Goal: Information Seeking & Learning: Learn about a topic

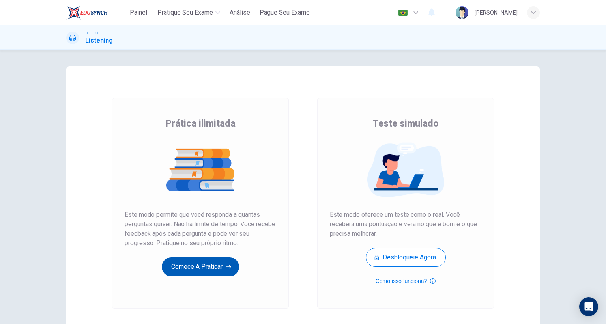
click at [207, 273] on button "Comece a praticar" at bounding box center [200, 267] width 77 height 19
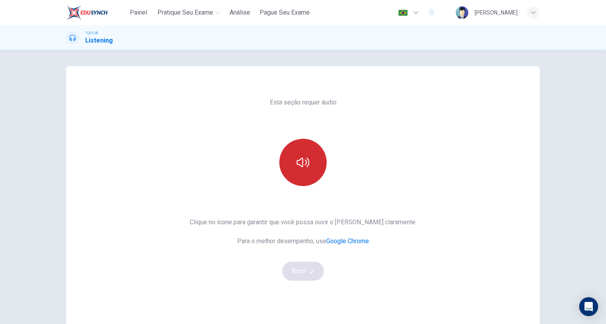
click at [306, 152] on button "button" at bounding box center [302, 162] width 47 height 47
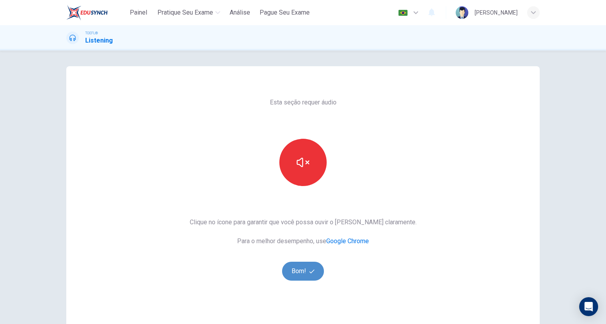
click at [301, 278] on button "Bom!" at bounding box center [303, 271] width 42 height 19
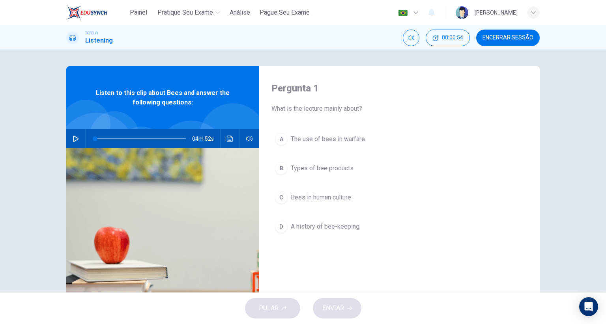
drag, startPoint x: 323, startPoint y: 87, endPoint x: 308, endPoint y: 86, distance: 15.0
click at [307, 86] on h4 "Pergunta 1" at bounding box center [399, 88] width 256 height 13
drag, startPoint x: 315, startPoint y: 88, endPoint x: 285, endPoint y: 88, distance: 29.6
click at [285, 88] on h4 "Pergunta 1" at bounding box center [399, 88] width 256 height 13
drag, startPoint x: 302, startPoint y: 110, endPoint x: 324, endPoint y: 110, distance: 22.5
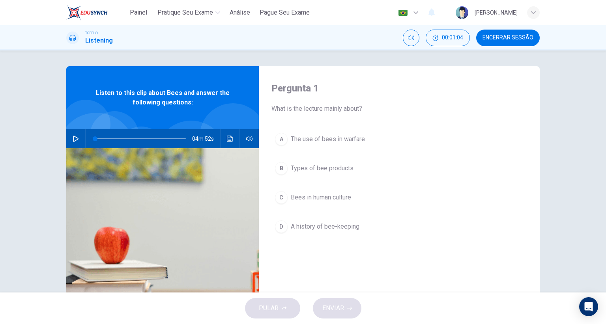
click at [324, 110] on span "What is the lecture mainly about?" at bounding box center [399, 108] width 256 height 9
click at [73, 140] on icon "button" at bounding box center [76, 139] width 6 height 6
type input "0"
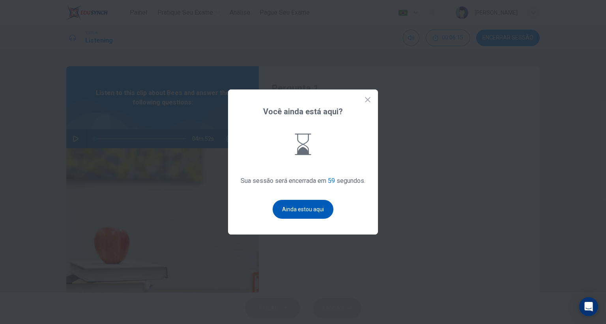
click at [307, 214] on button "Ainda estou aqui" at bounding box center [303, 209] width 61 height 19
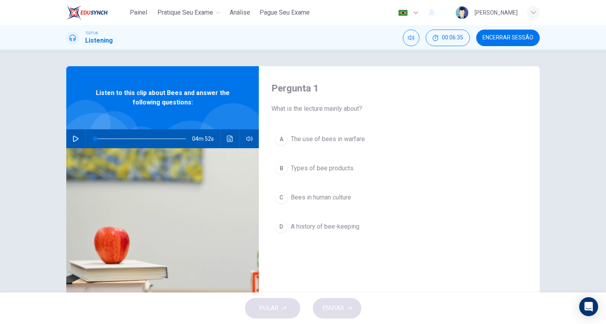
click at [327, 140] on span "The use of bees in warfare" at bounding box center [328, 139] width 74 height 9
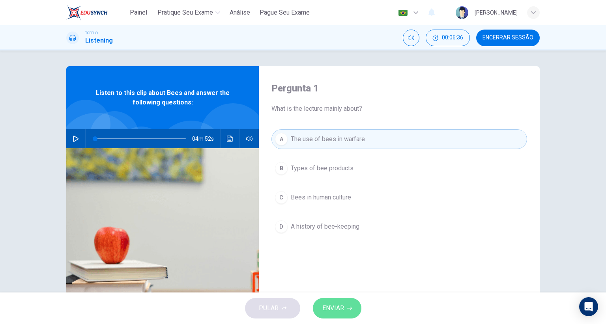
click at [343, 314] on span "ENVIAR" at bounding box center [333, 308] width 22 height 11
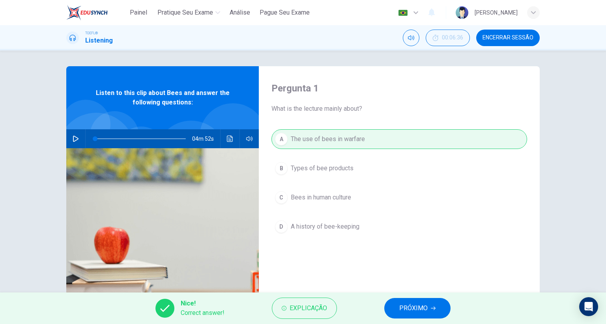
click at [402, 309] on span "PRÓXIMO" at bounding box center [413, 308] width 28 height 11
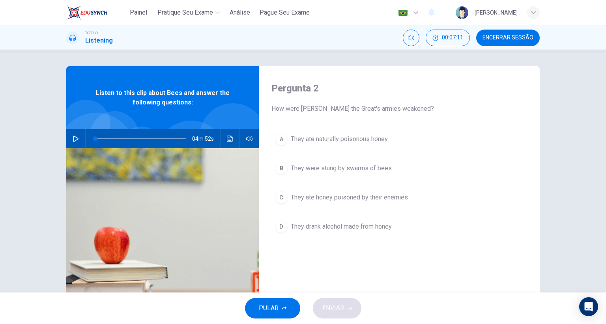
click at [345, 139] on span "They ate naturally poisonous honey" at bounding box center [339, 139] width 97 height 9
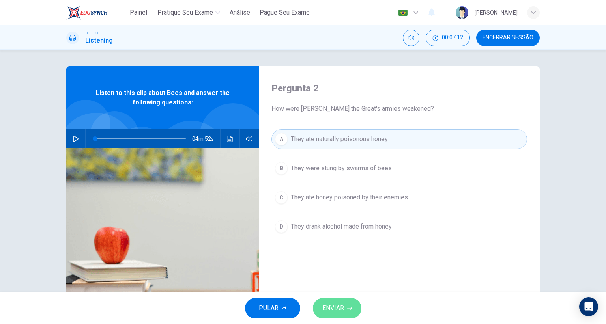
click at [328, 308] on span "ENVIAR" at bounding box center [333, 308] width 22 height 11
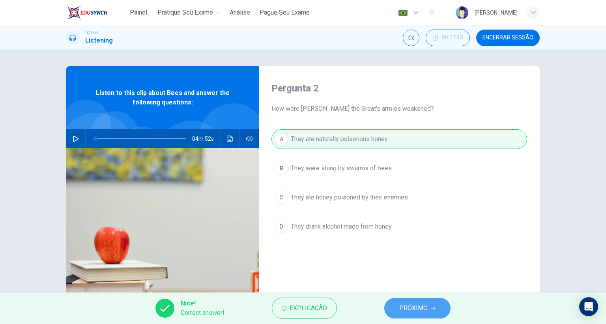
click at [419, 310] on span "PRÓXIMO" at bounding box center [413, 308] width 28 height 11
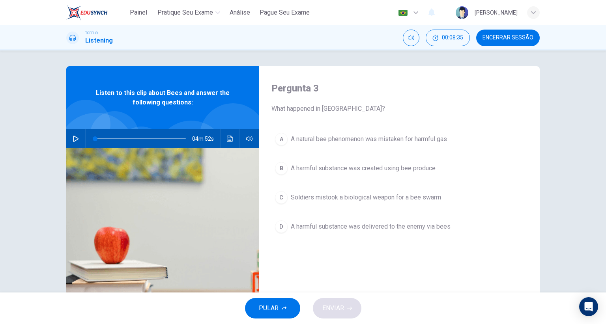
click at [417, 199] on span "Soldiers mistook a biological weapon for a bee swarm" at bounding box center [366, 197] width 150 height 9
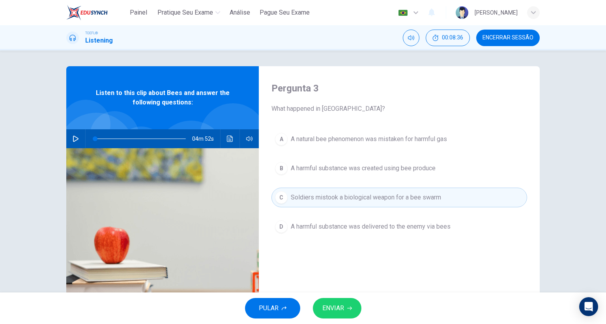
click at [348, 309] on icon "button" at bounding box center [349, 308] width 5 height 5
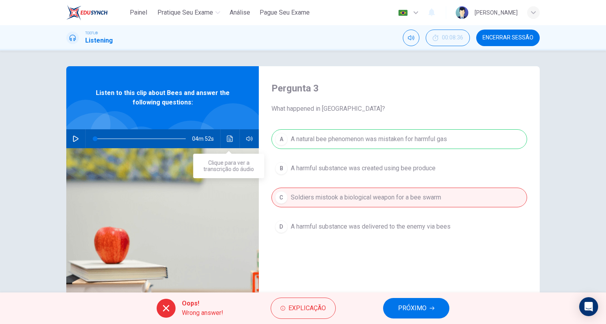
click at [231, 139] on icon "Clique para ver a transcrição do áudio" at bounding box center [230, 139] width 6 height 6
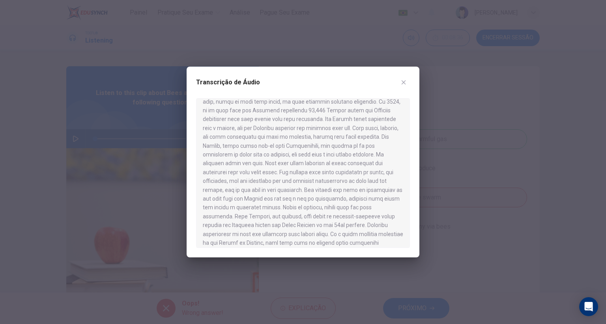
scroll to position [189, 0]
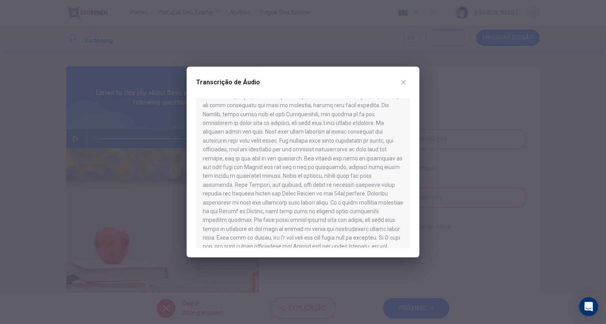
drag, startPoint x: 300, startPoint y: 187, endPoint x: 345, endPoint y: 185, distance: 45.0
click at [345, 185] on div at bounding box center [303, 173] width 214 height 150
drag, startPoint x: 365, startPoint y: 199, endPoint x: 322, endPoint y: 202, distance: 43.1
click at [380, 200] on div at bounding box center [303, 173] width 214 height 150
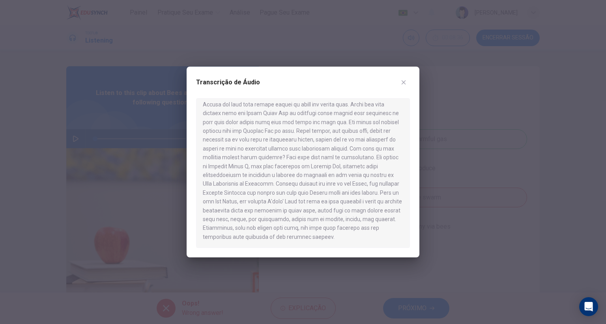
click at [308, 131] on div at bounding box center [303, 173] width 214 height 150
drag, startPoint x: 282, startPoint y: 103, endPoint x: 346, endPoint y: 137, distance: 72.2
click at [348, 137] on div at bounding box center [303, 173] width 214 height 150
drag, startPoint x: 311, startPoint y: 131, endPoint x: 283, endPoint y: 131, distance: 28.0
click at [297, 131] on div at bounding box center [303, 173] width 214 height 150
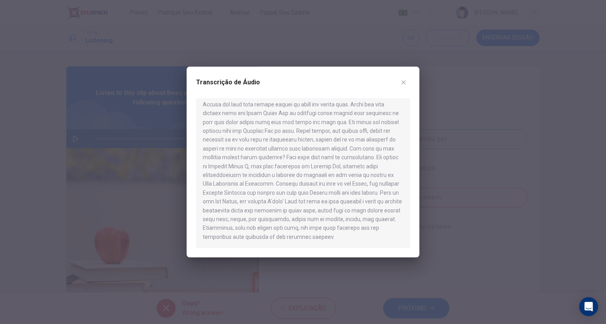
drag, startPoint x: 219, startPoint y: 131, endPoint x: 347, endPoint y: 132, distance: 127.9
click at [347, 132] on div at bounding box center [303, 173] width 214 height 150
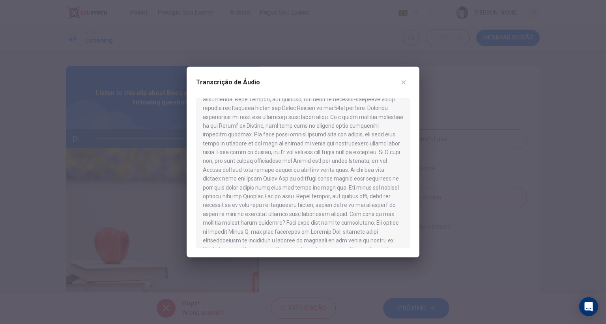
click at [404, 81] on icon "button" at bounding box center [404, 82] width 6 height 6
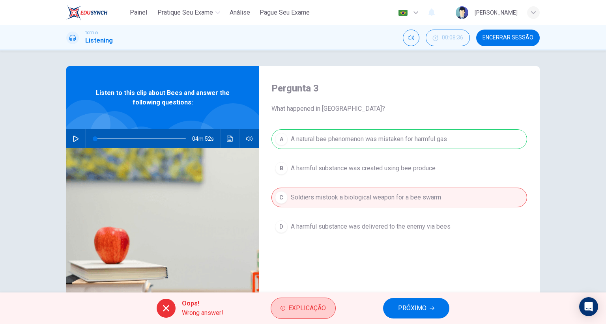
click at [283, 311] on icon "button" at bounding box center [283, 308] width 5 height 5
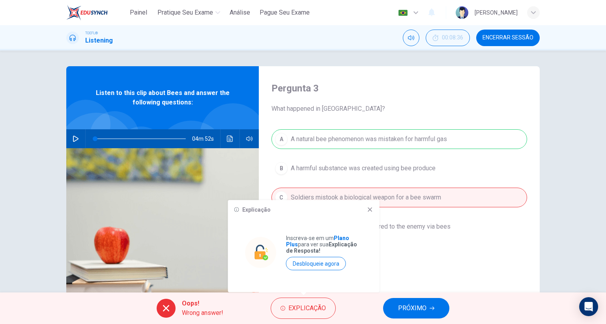
click at [371, 207] on icon at bounding box center [370, 210] width 6 height 6
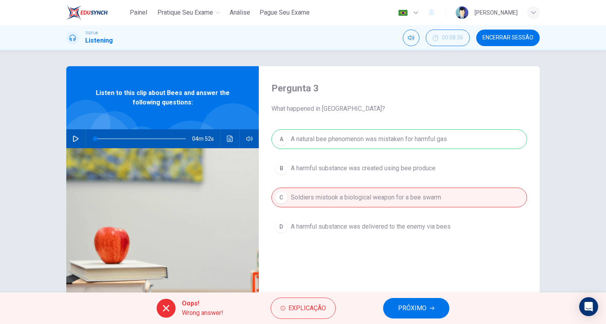
click at [445, 309] on button "PRÓXIMO" at bounding box center [416, 308] width 66 height 21
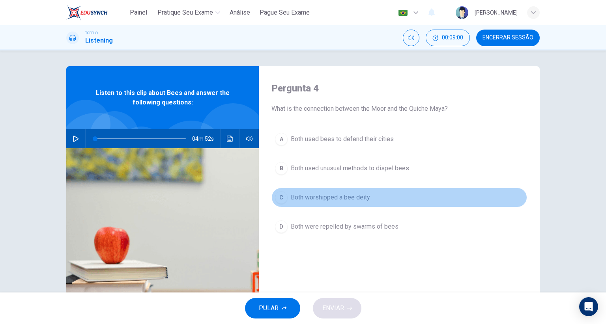
click at [344, 197] on span "Both worshipped a bee deity" at bounding box center [330, 197] width 79 height 9
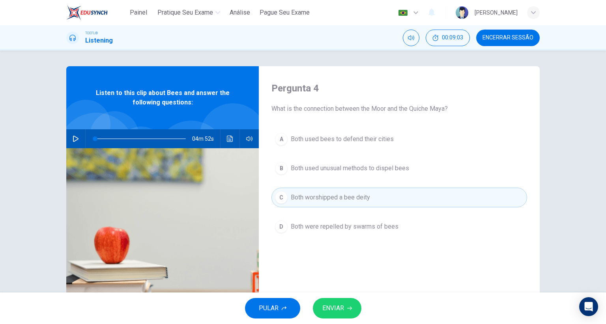
click at [329, 307] on span "ENVIAR" at bounding box center [333, 308] width 22 height 11
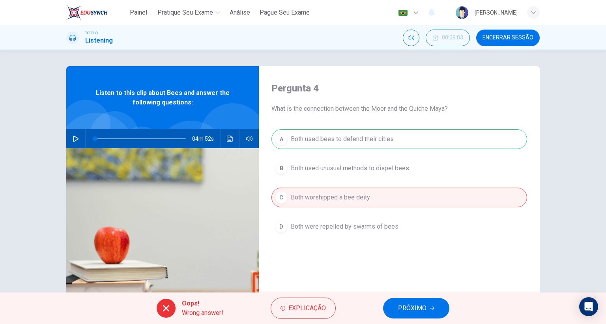
click at [428, 308] on button "PRÓXIMO" at bounding box center [416, 308] width 66 height 21
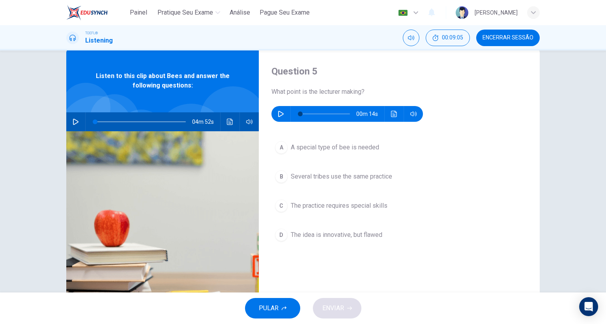
scroll to position [32, 0]
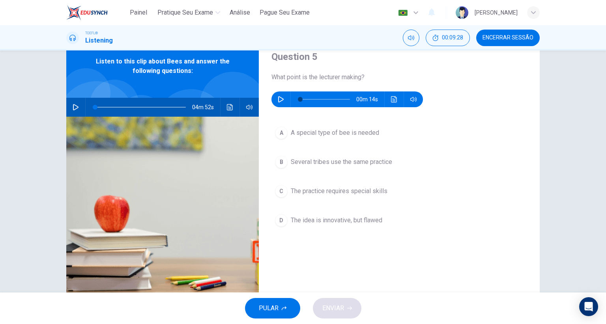
click at [278, 98] on icon "button" at bounding box center [281, 99] width 6 height 6
click at [284, 101] on button "button" at bounding box center [281, 100] width 13 height 16
click at [279, 100] on icon "button" at bounding box center [281, 99] width 6 height 6
type input "0"
click at [321, 223] on span "The idea is innovative, but flawed" at bounding box center [337, 220] width 92 height 9
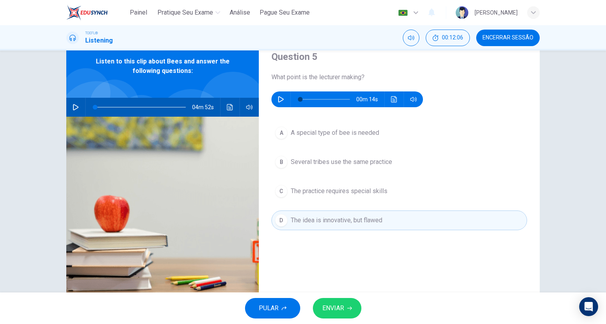
click at [346, 309] on button "ENVIAR" at bounding box center [337, 308] width 49 height 21
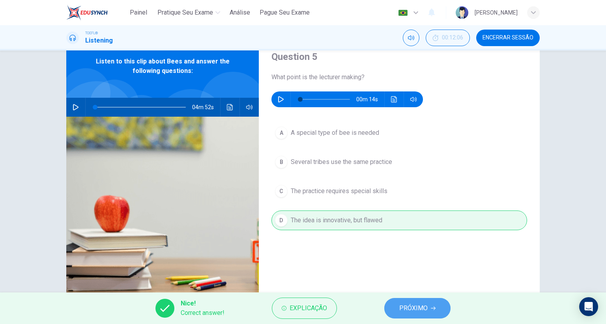
click at [409, 313] on span "PRÓXIMO" at bounding box center [413, 308] width 28 height 11
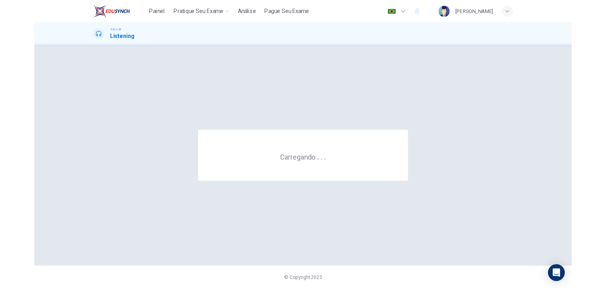
scroll to position [0, 0]
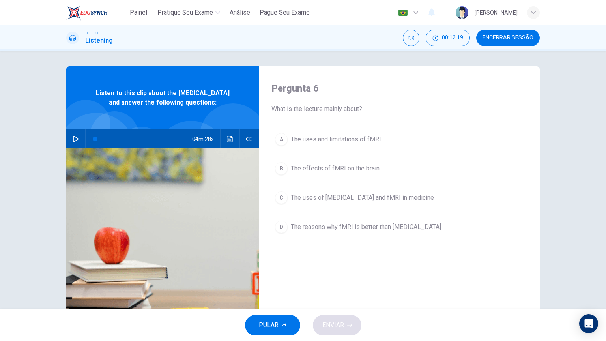
click at [571, 124] on div "Pergunta 6 What is the lecture mainly about? A The uses and limitations of fMRI…" at bounding box center [303, 180] width 606 height 259
